Goal: Go to known website: Access a specific website the user already knows

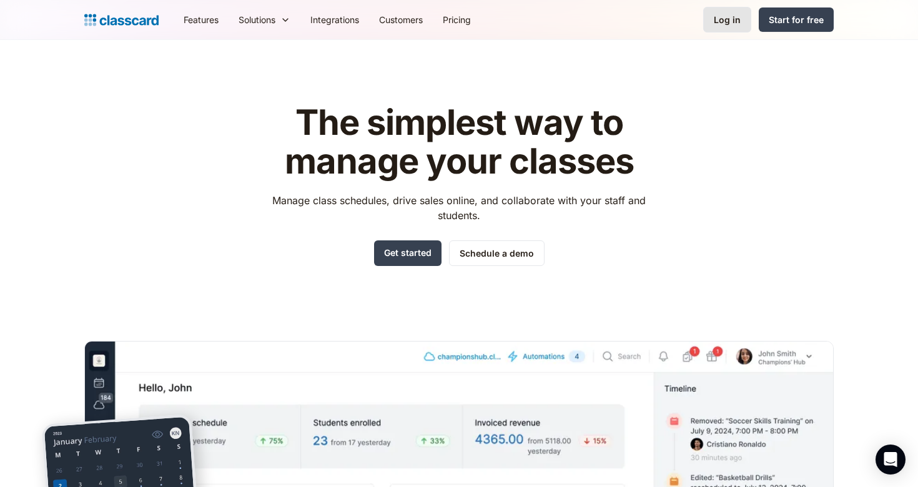
click at [739, 22] on div "Log in" at bounding box center [727, 19] width 27 height 13
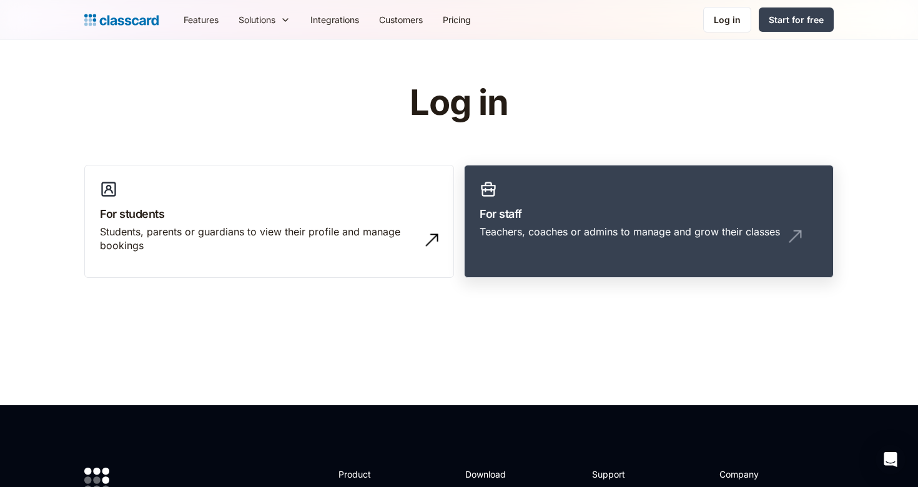
click at [496, 212] on h3 "For staff" at bounding box center [649, 213] width 339 height 17
